Goal: Leave review/rating: Share an evaluation or opinion about a product, service, or content

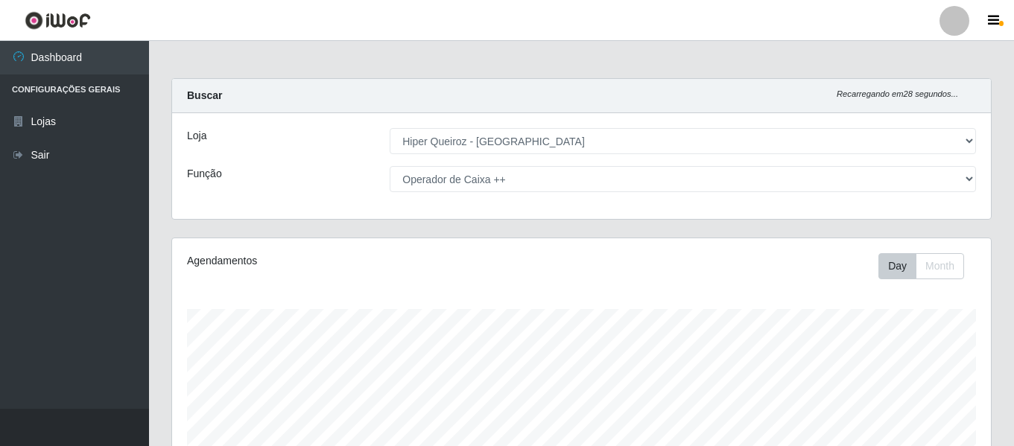
select select "497"
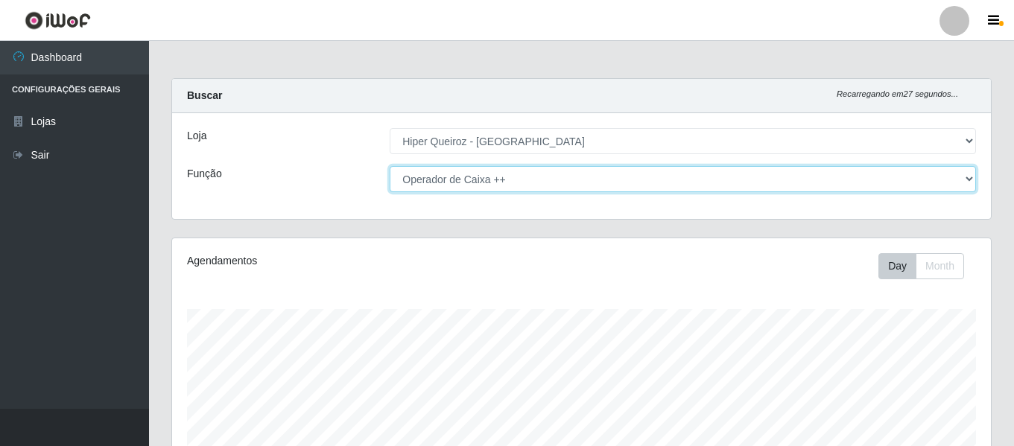
click at [528, 186] on select "[Selecione...] ASG ASG + ASG ++ Embalador Embalador + Embalador ++ Operador de …" at bounding box center [683, 179] width 586 height 26
select select "24"
click at [390, 166] on select "[Selecione...] ASG ASG + ASG ++ Embalador Embalador + Embalador ++ Operador de …" at bounding box center [683, 179] width 586 height 26
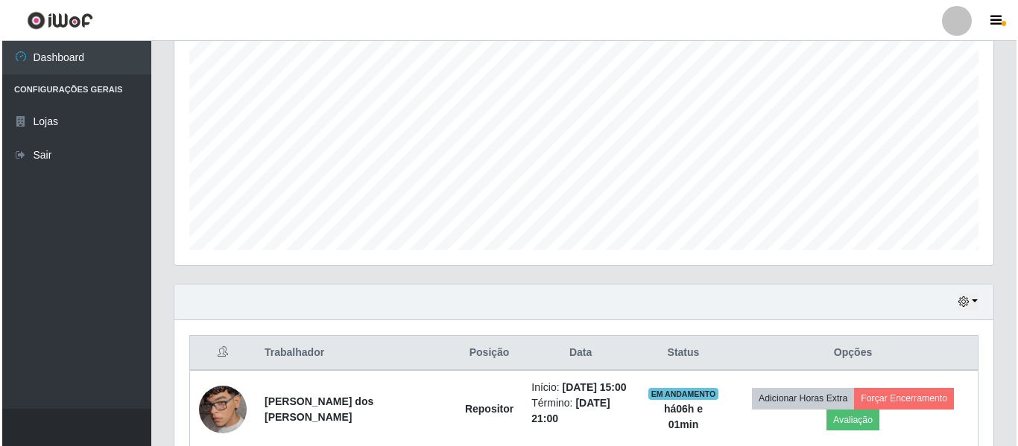
scroll to position [427, 0]
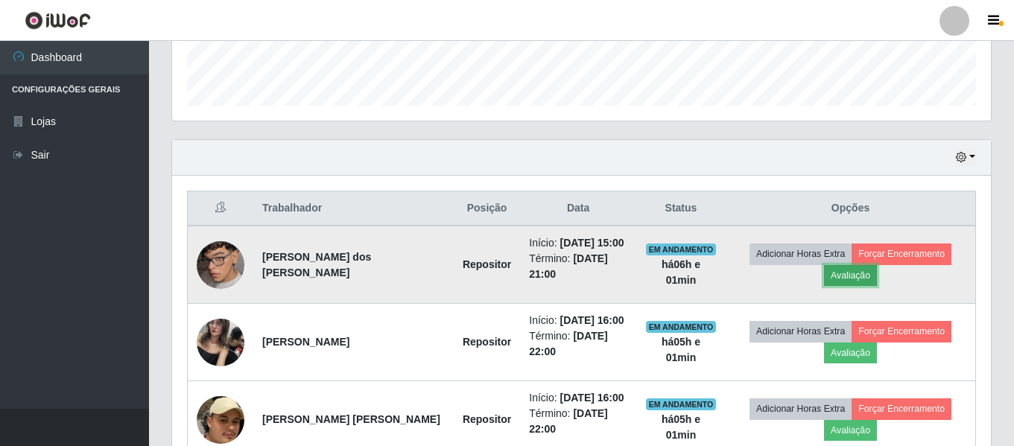
click at [848, 275] on button "Avaliação" at bounding box center [850, 275] width 53 height 21
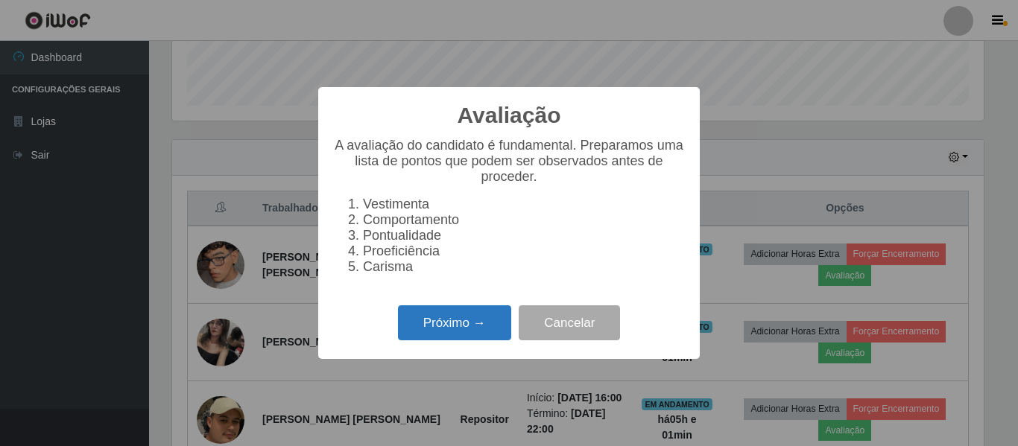
click at [458, 327] on button "Próximo →" at bounding box center [454, 322] width 113 height 35
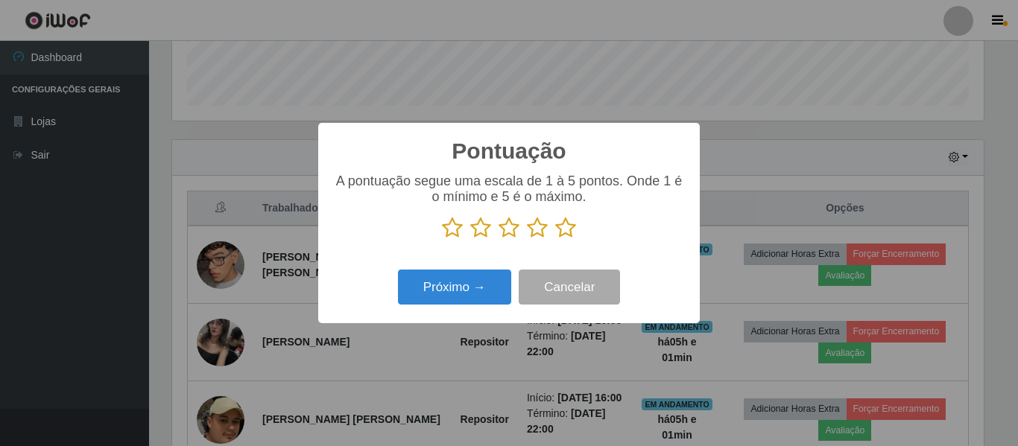
scroll to position [744636, 744134]
click at [504, 232] on icon at bounding box center [508, 228] width 21 height 22
click at [498, 239] on input "radio" at bounding box center [498, 239] width 0 height 0
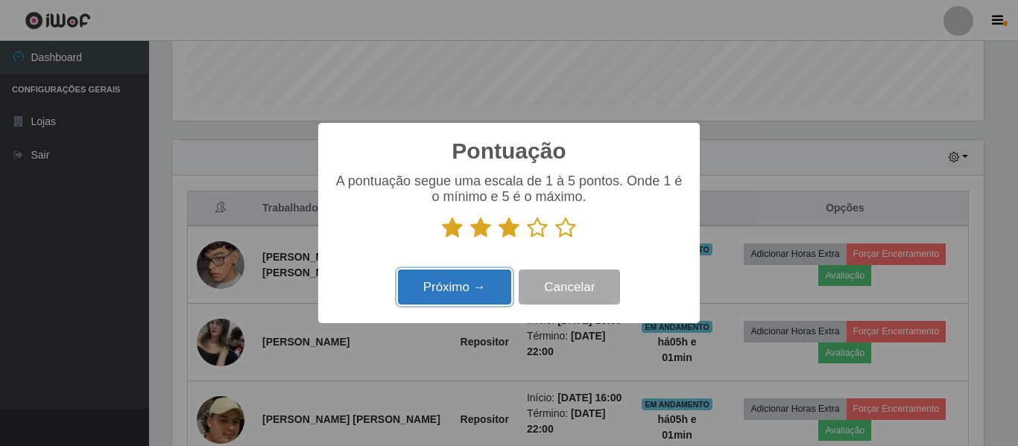
click at [449, 295] on button "Próximo →" at bounding box center [454, 287] width 113 height 35
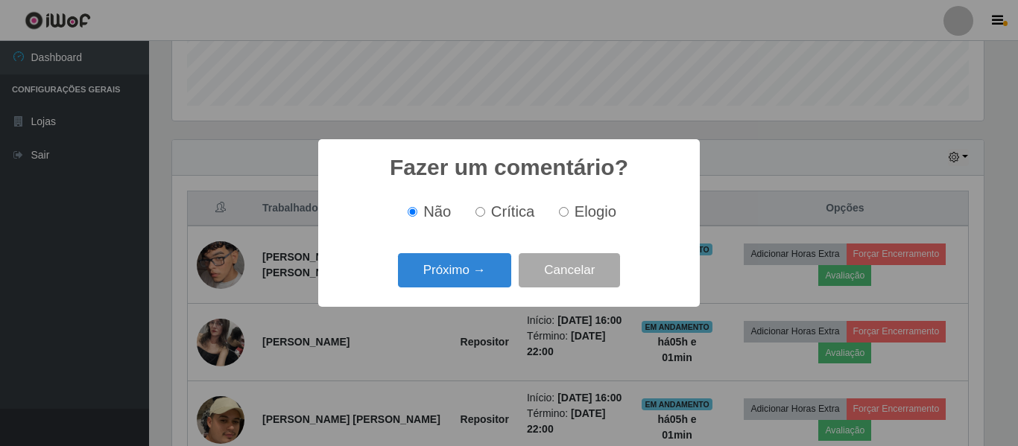
drag, startPoint x: 570, startPoint y: 213, endPoint x: 550, endPoint y: 238, distance: 32.3
click at [571, 213] on label "Elogio" at bounding box center [584, 211] width 63 height 17
click at [568, 213] on input "Elogio" at bounding box center [564, 212] width 10 height 10
radio input "true"
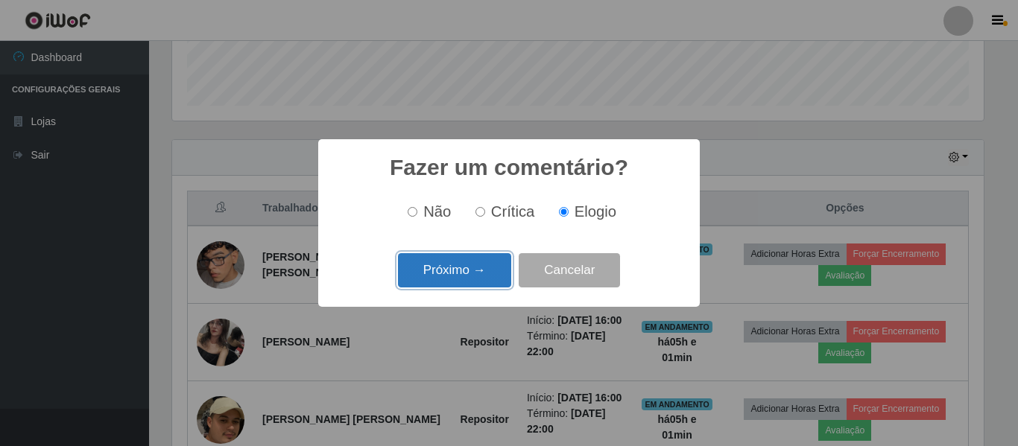
click at [471, 275] on button "Próximo →" at bounding box center [454, 270] width 113 height 35
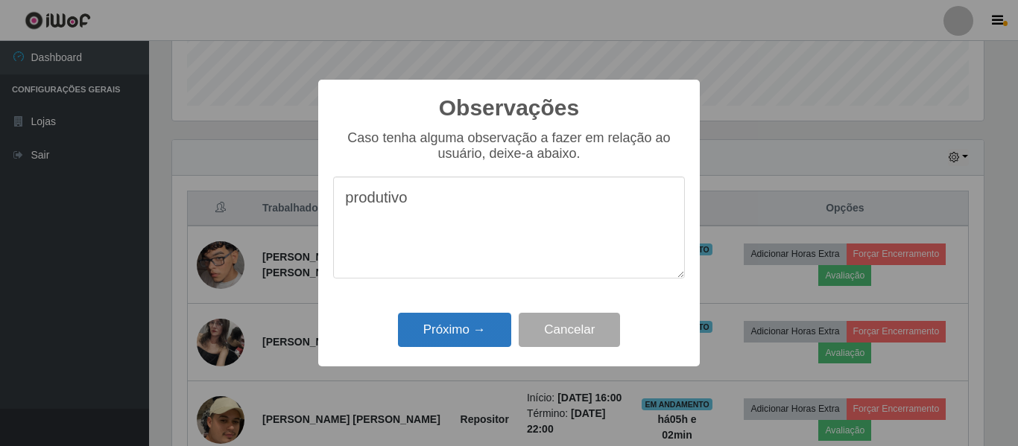
type textarea "produtivo"
click at [439, 329] on button "Próximo →" at bounding box center [454, 330] width 113 height 35
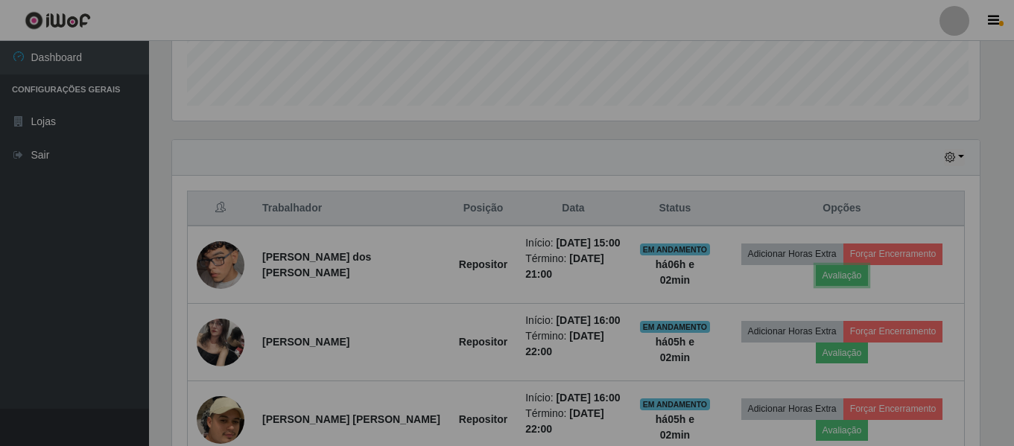
scroll to position [309, 819]
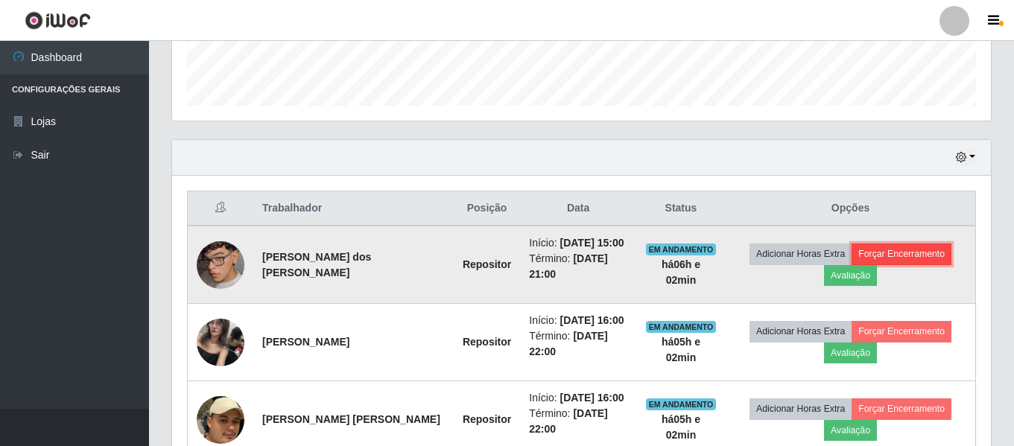
click at [877, 247] on button "Forçar Encerramento" at bounding box center [901, 254] width 100 height 21
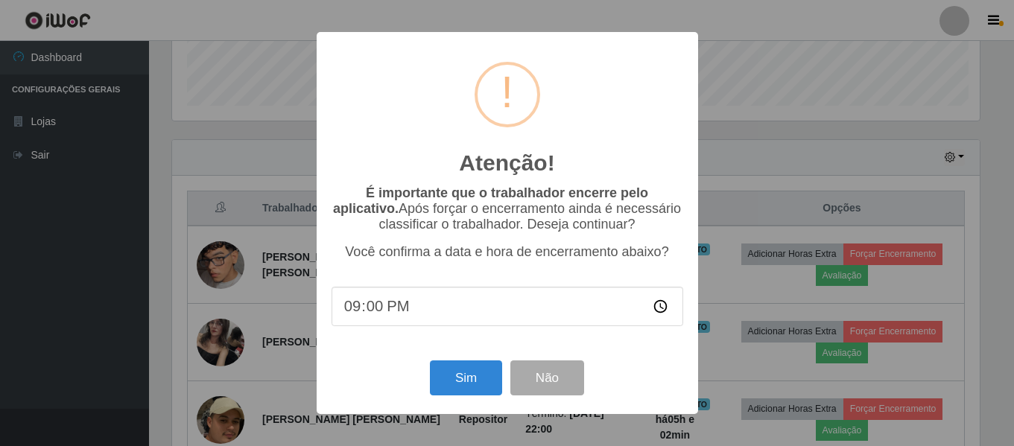
scroll to position [309, 811]
click at [471, 375] on button "Sim" at bounding box center [467, 378] width 72 height 35
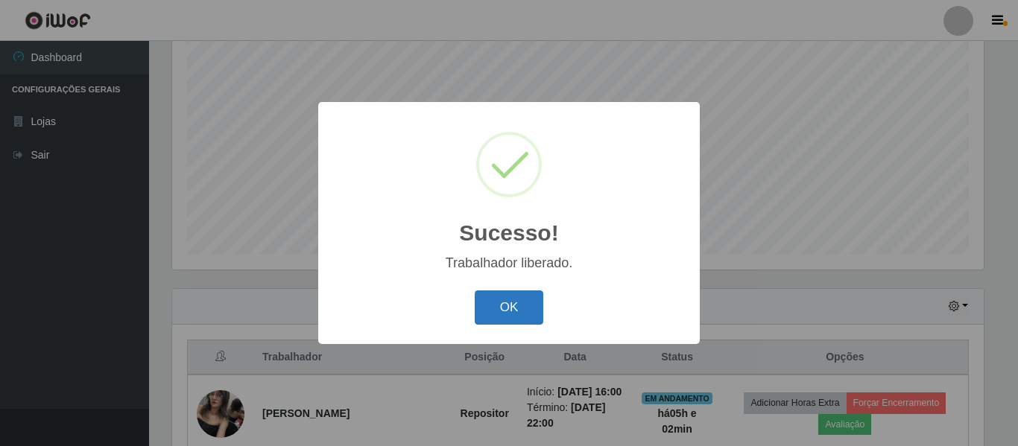
click at [518, 323] on button "OK" at bounding box center [509, 308] width 69 height 35
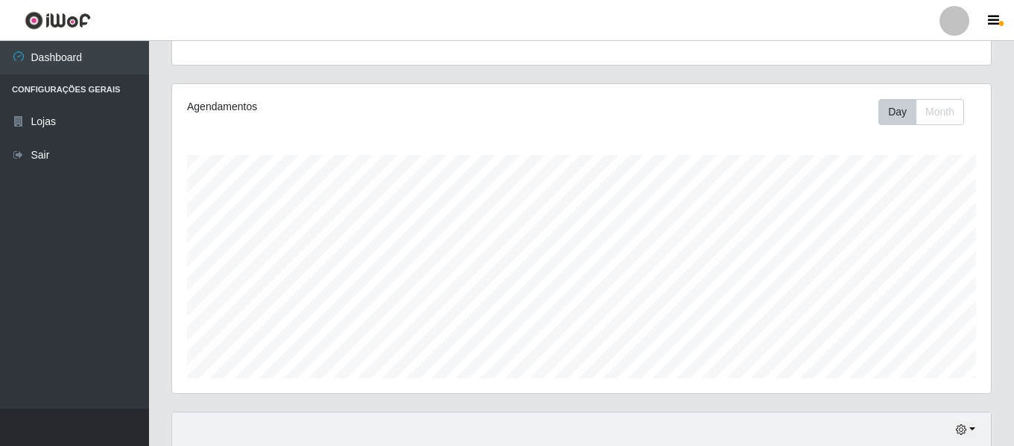
scroll to position [0, 0]
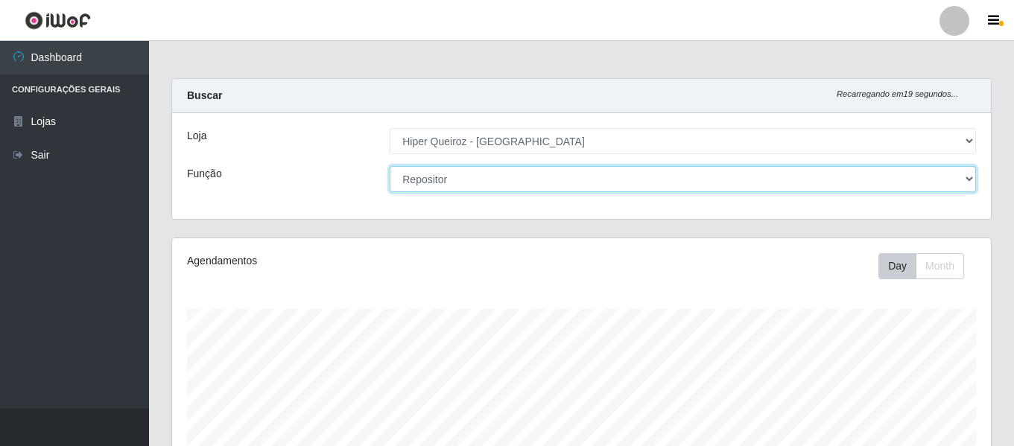
click at [761, 177] on select "[Selecione...] ASG ASG + ASG ++ Embalador Embalador + Embalador ++ Operador de …" at bounding box center [683, 179] width 586 height 26
click at [390, 166] on select "[Selecione...] ASG ASG + ASG ++ Embalador Embalador + Embalador ++ Operador de …" at bounding box center [683, 179] width 586 height 26
drag, startPoint x: 540, startPoint y: 181, endPoint x: 532, endPoint y: 199, distance: 19.7
click at [540, 181] on select "[Selecione...] ASG ASG + ASG ++ Embalador Embalador + Embalador ++ Operador de …" at bounding box center [683, 179] width 586 height 26
select select "73"
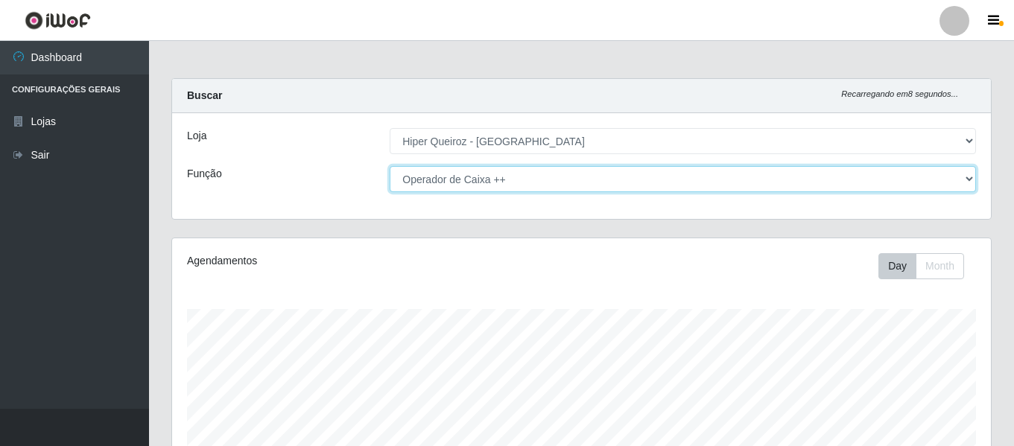
click at [390, 166] on select "[Selecione...] ASG ASG + ASG ++ Embalador Embalador + Embalador ++ Operador de …" at bounding box center [683, 179] width 586 height 26
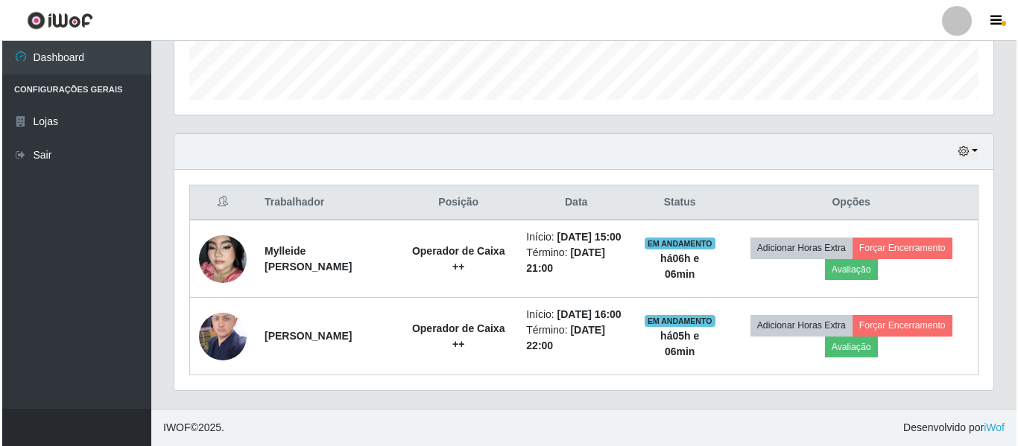
scroll to position [464, 0]
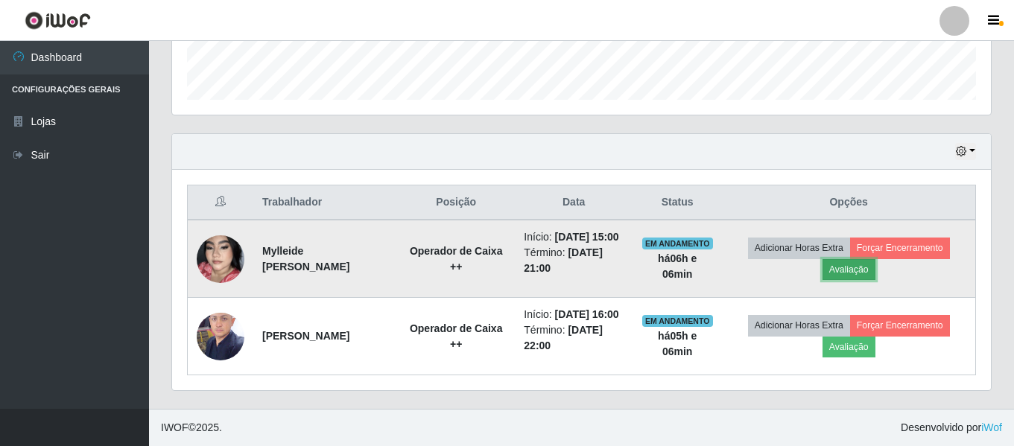
click at [863, 259] on button "Avaliação" at bounding box center [848, 269] width 53 height 21
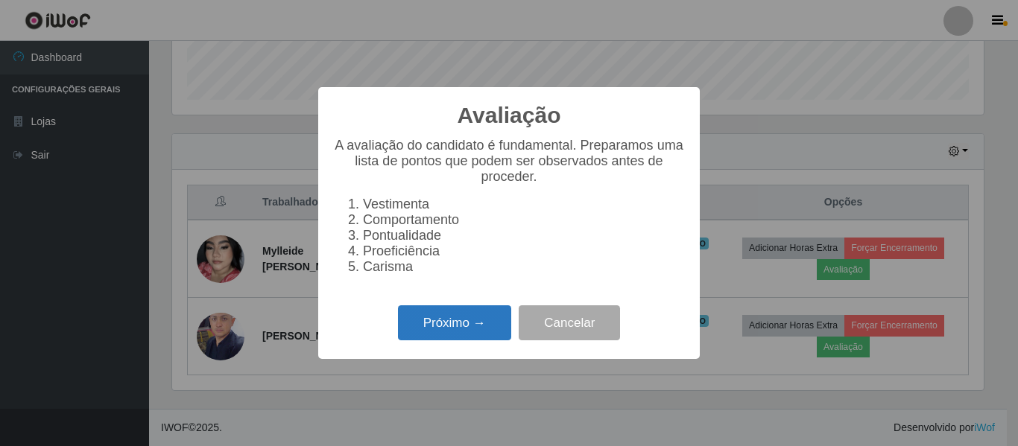
click at [459, 334] on button "Próximo →" at bounding box center [454, 322] width 113 height 35
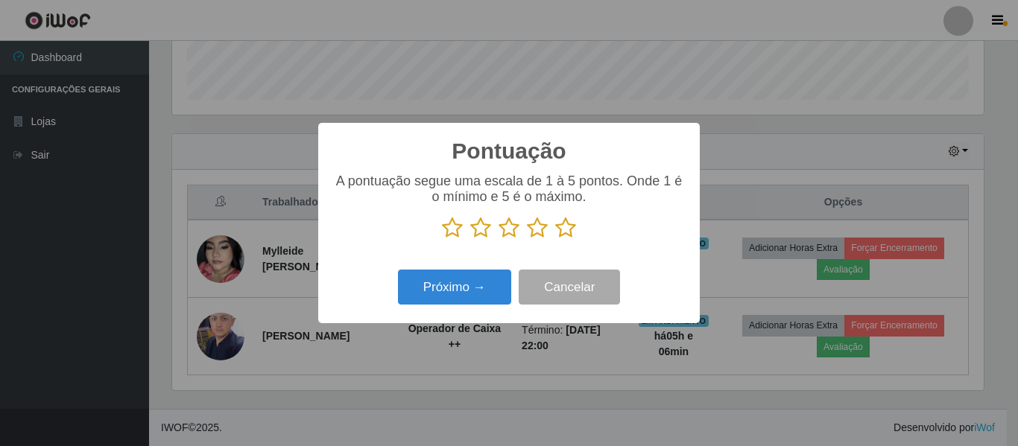
scroll to position [744636, 744134]
drag, startPoint x: 540, startPoint y: 235, endPoint x: 485, endPoint y: 274, distance: 67.8
click at [537, 237] on icon at bounding box center [537, 228] width 21 height 22
click at [527, 239] on input "radio" at bounding box center [527, 239] width 0 height 0
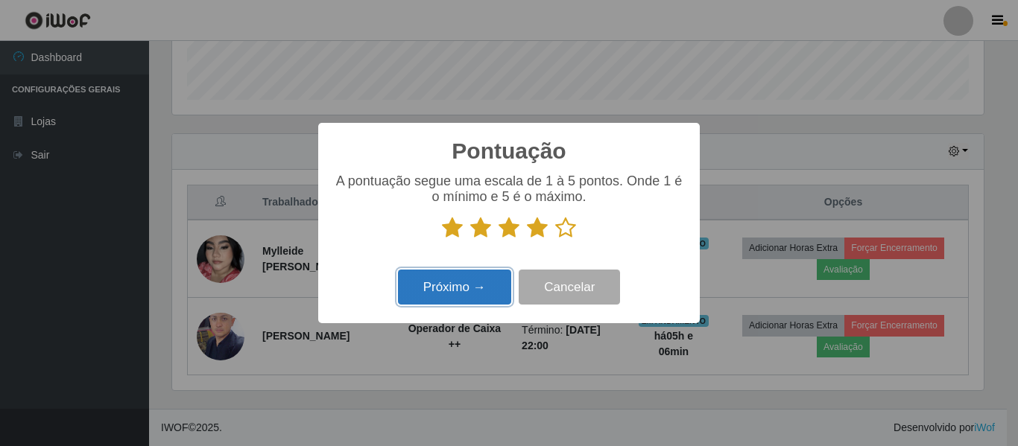
click at [472, 284] on button "Próximo →" at bounding box center [454, 287] width 113 height 35
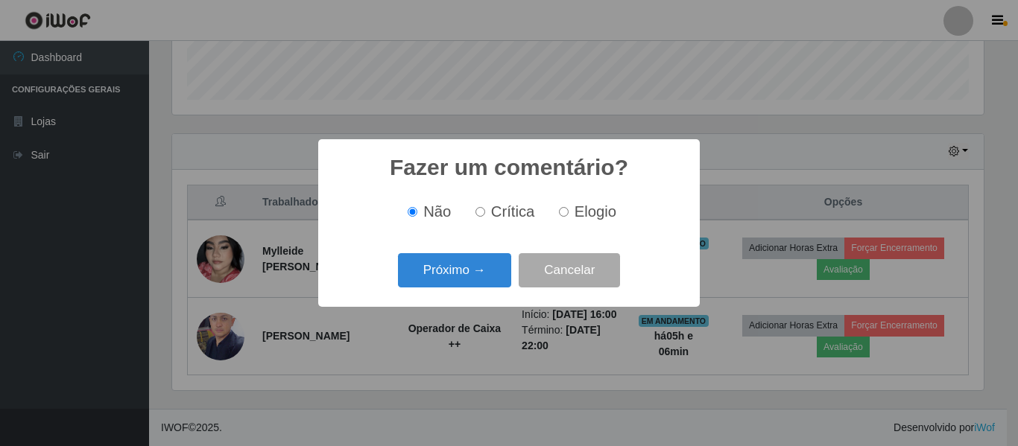
click at [568, 215] on label "Elogio" at bounding box center [584, 211] width 63 height 17
click at [568, 215] on input "Elogio" at bounding box center [564, 212] width 10 height 10
radio input "true"
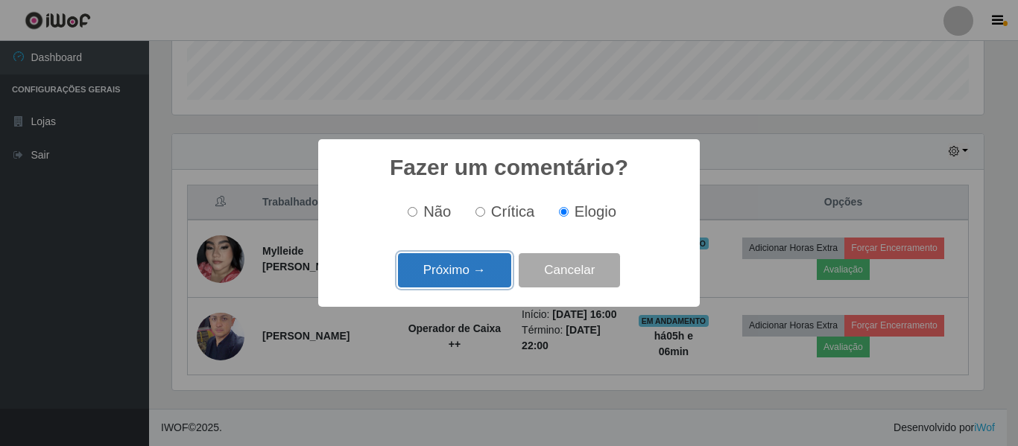
click at [500, 276] on button "Próximo →" at bounding box center [454, 270] width 113 height 35
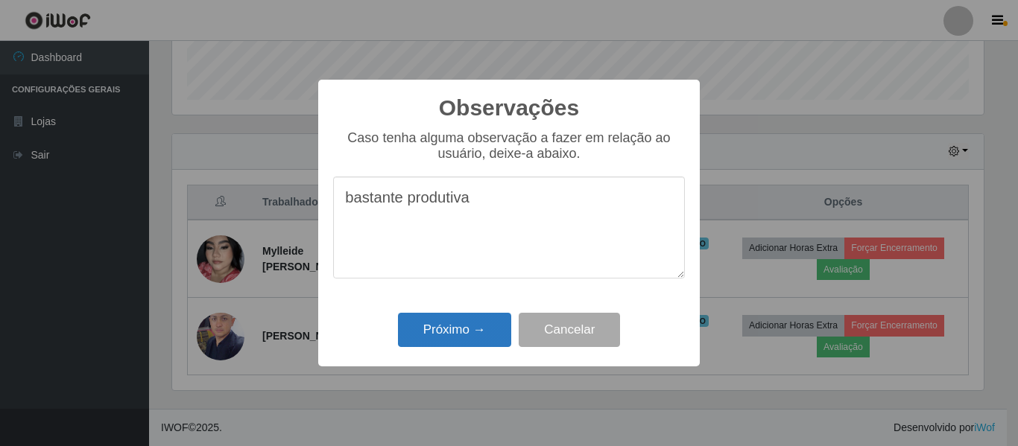
type textarea "bastante produtiva"
click at [447, 336] on button "Próximo →" at bounding box center [454, 330] width 113 height 35
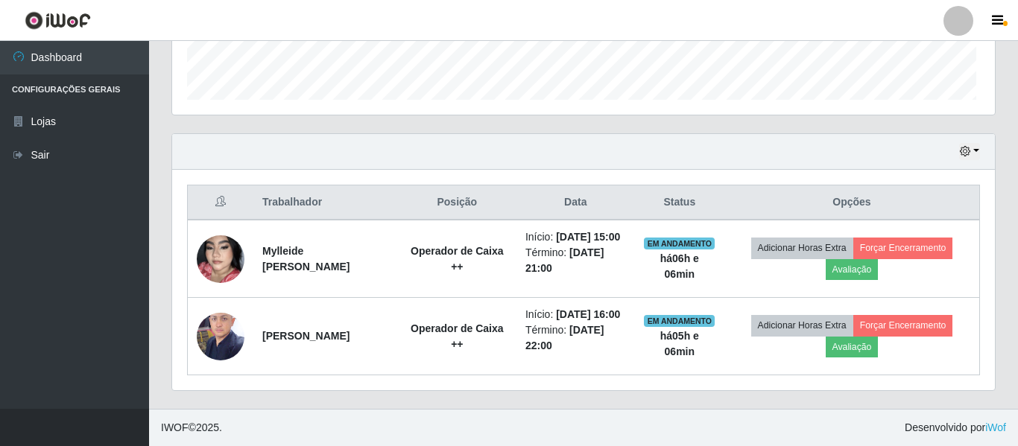
scroll to position [309, 819]
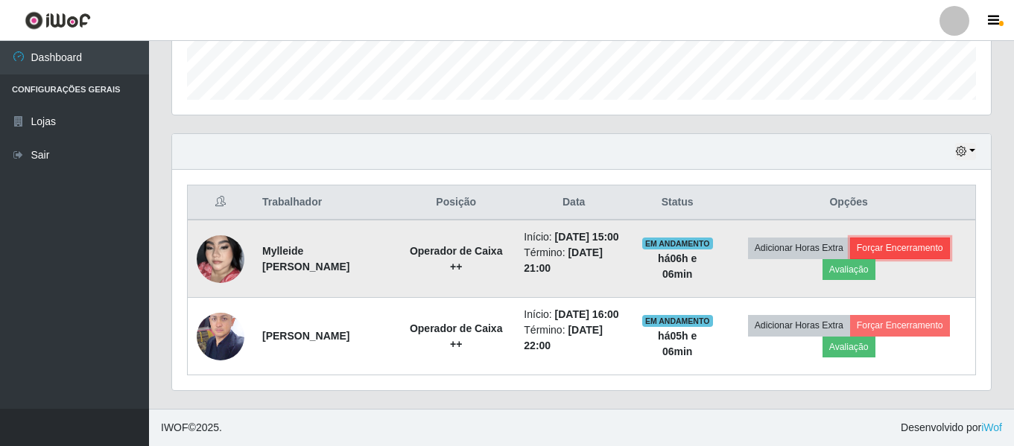
click at [912, 238] on button "Forçar Encerramento" at bounding box center [900, 248] width 100 height 21
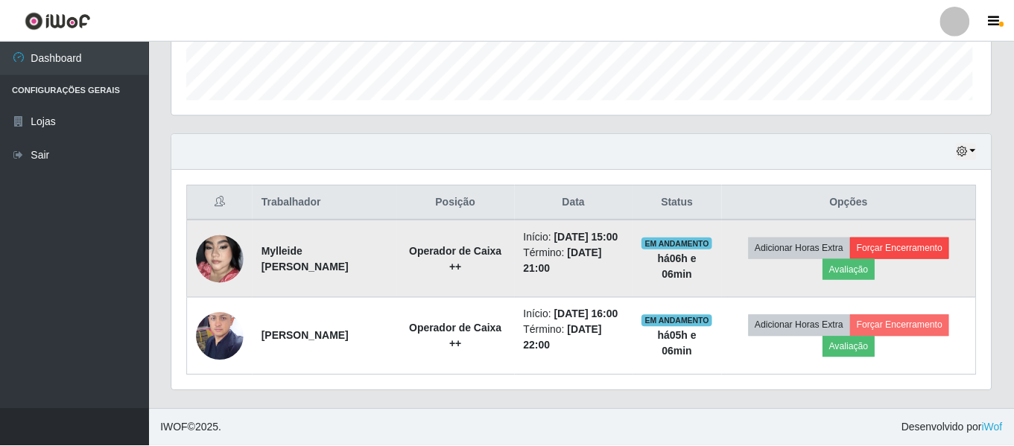
scroll to position [309, 811]
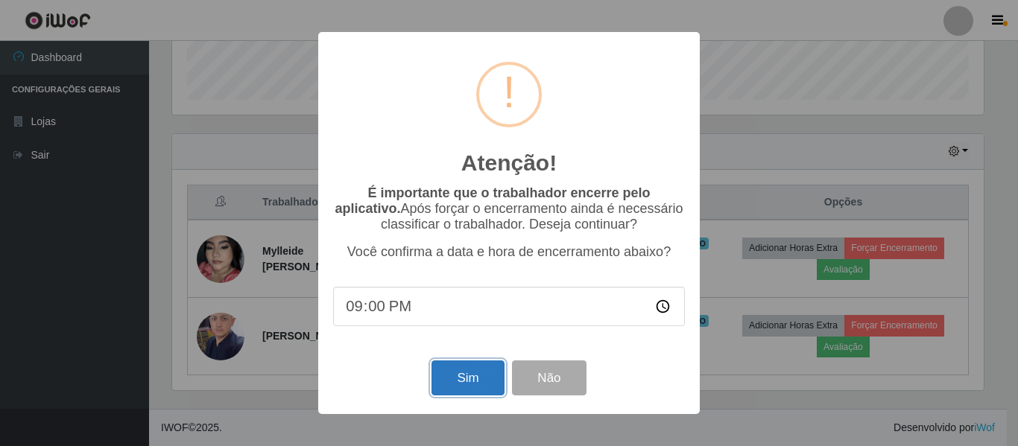
click at [489, 376] on button "Sim" at bounding box center [467, 378] width 72 height 35
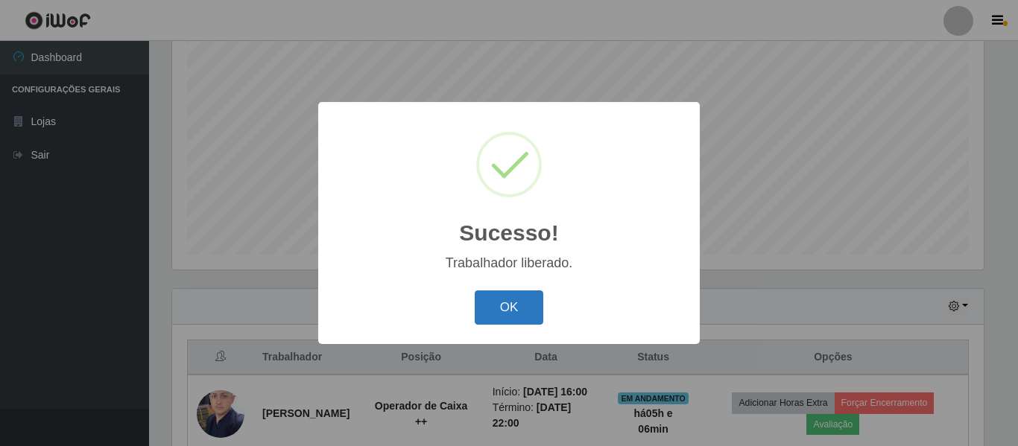
click at [525, 307] on button "OK" at bounding box center [509, 308] width 69 height 35
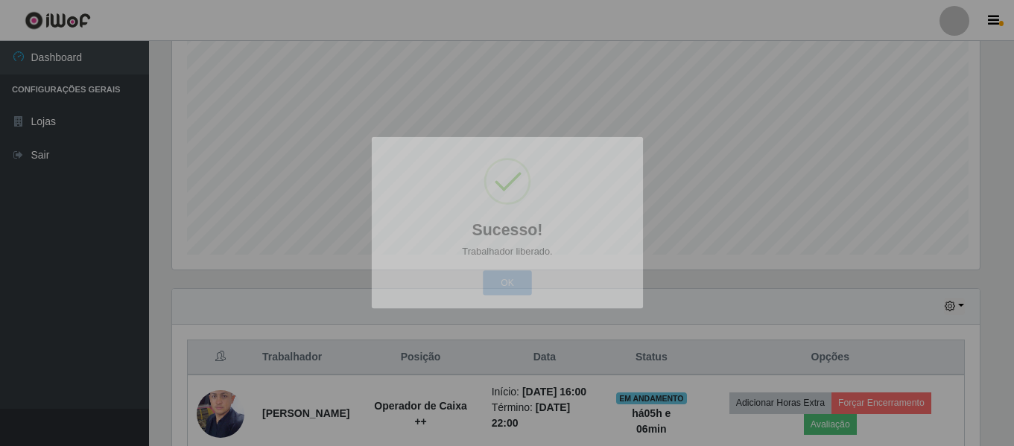
scroll to position [309, 819]
